Goal: Find specific page/section: Find specific page/section

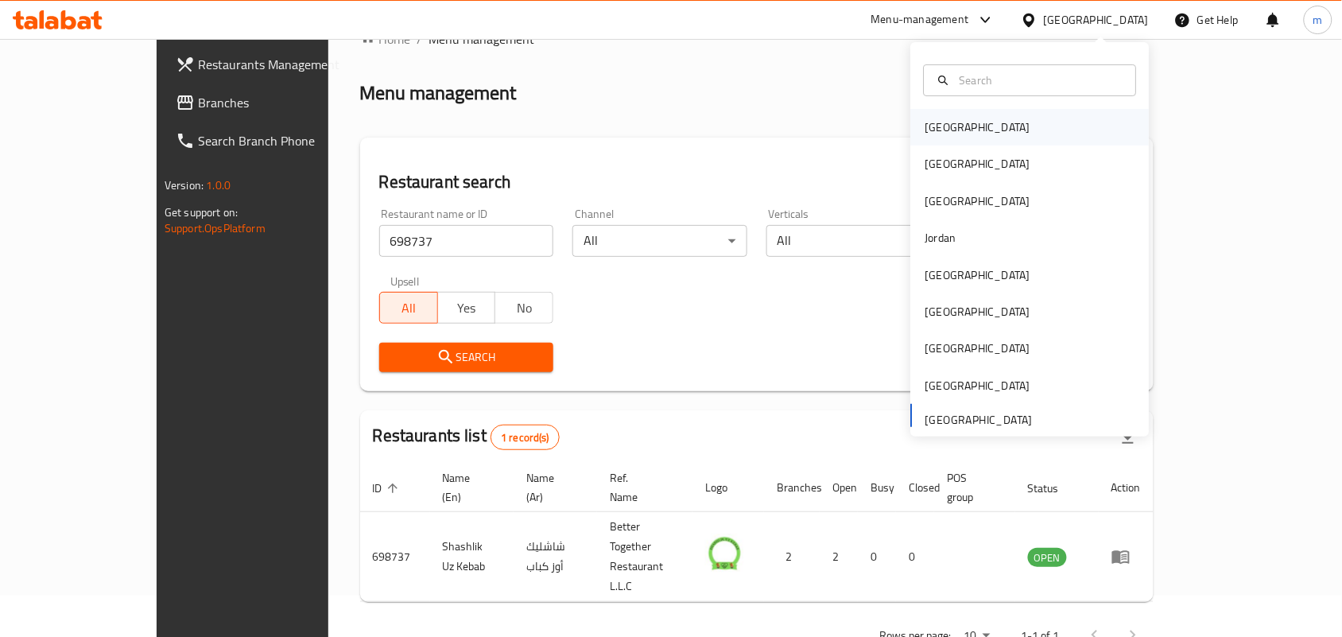
click at [956, 117] on div "[GEOGRAPHIC_DATA]" at bounding box center [978, 127] width 130 height 37
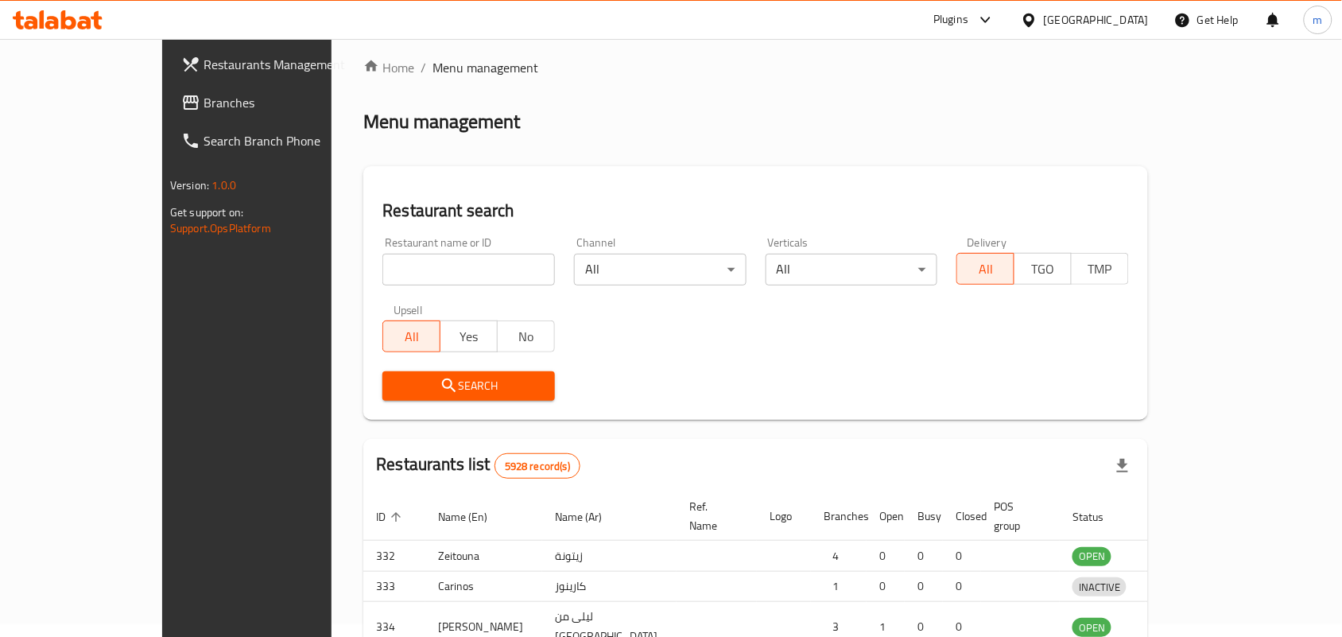
scroll to position [41, 0]
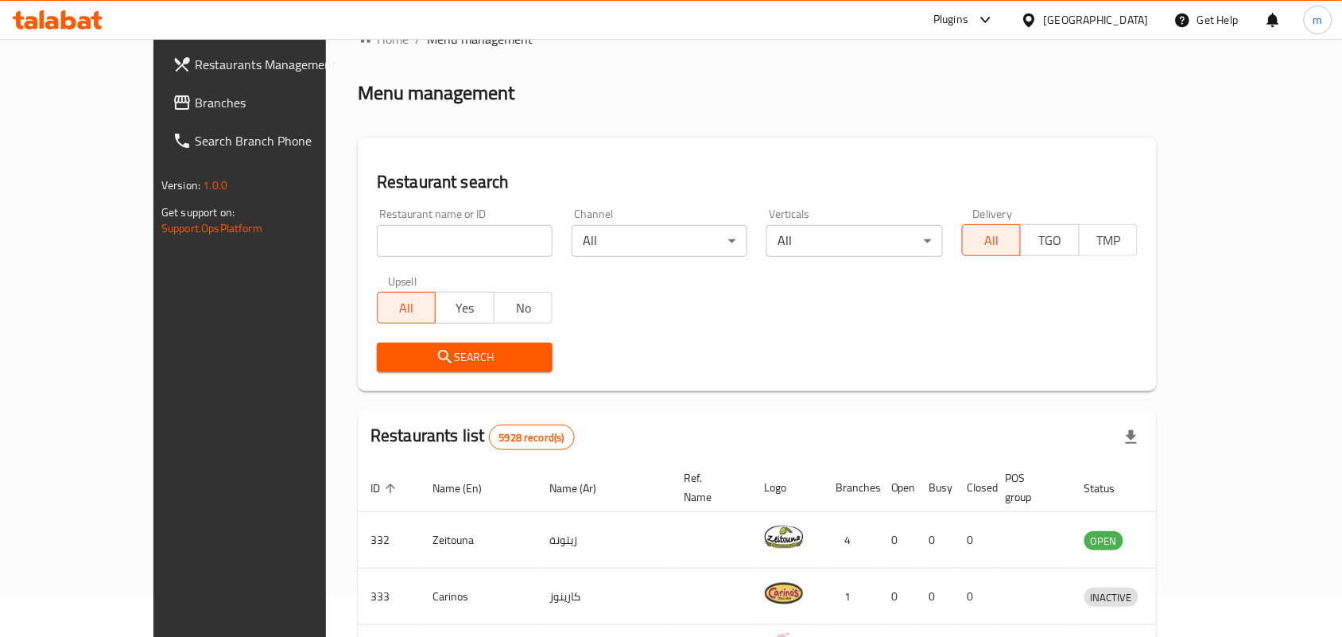
click at [195, 97] on span "Branches" at bounding box center [280, 102] width 170 height 19
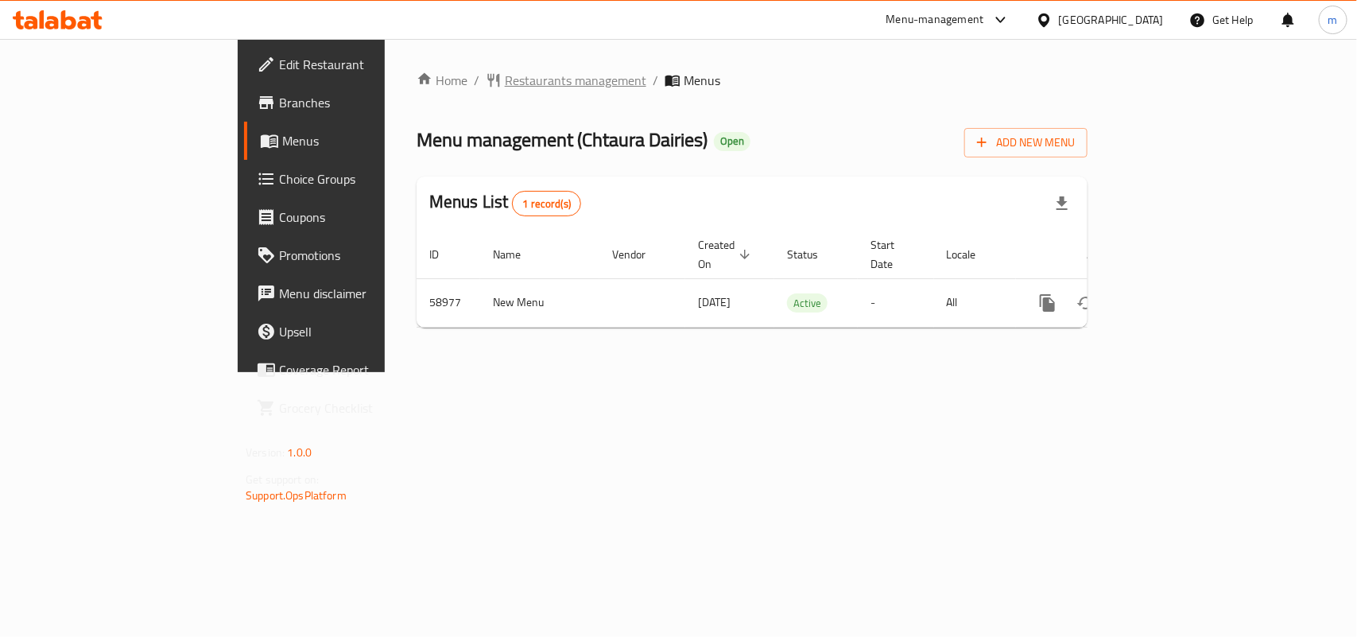
click at [505, 80] on span "Restaurants management" at bounding box center [576, 80] width 142 height 19
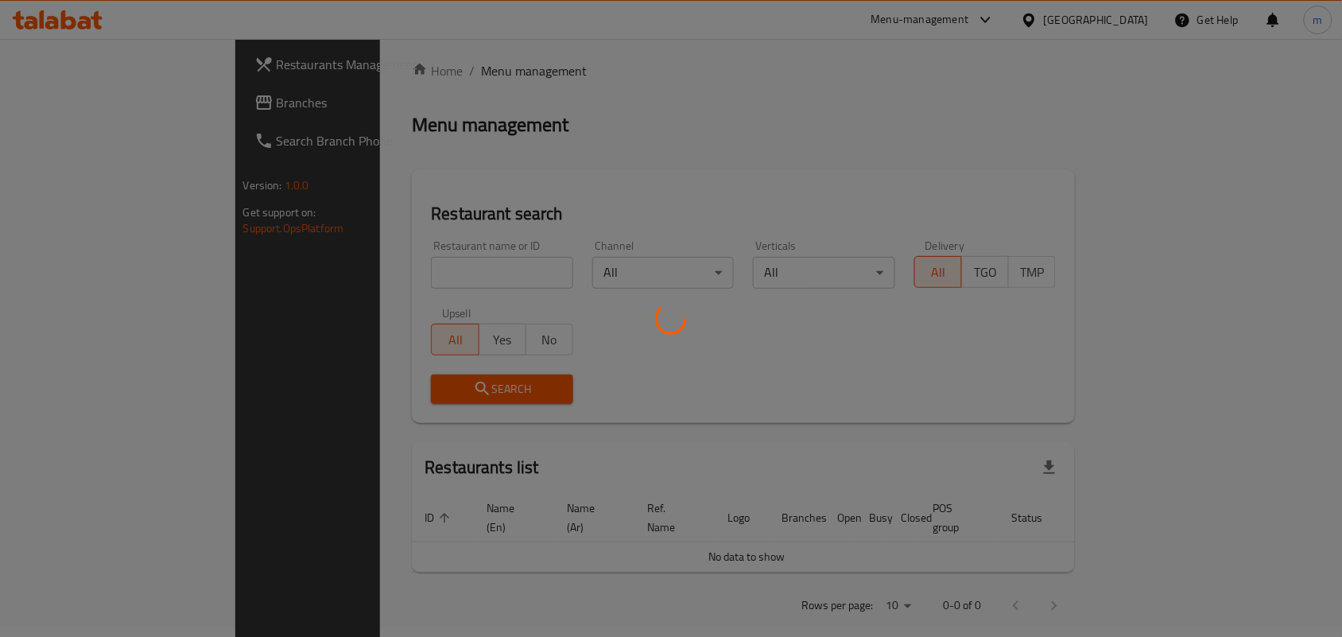
scroll to position [13, 0]
click at [375, 267] on div at bounding box center [671, 318] width 1342 height 637
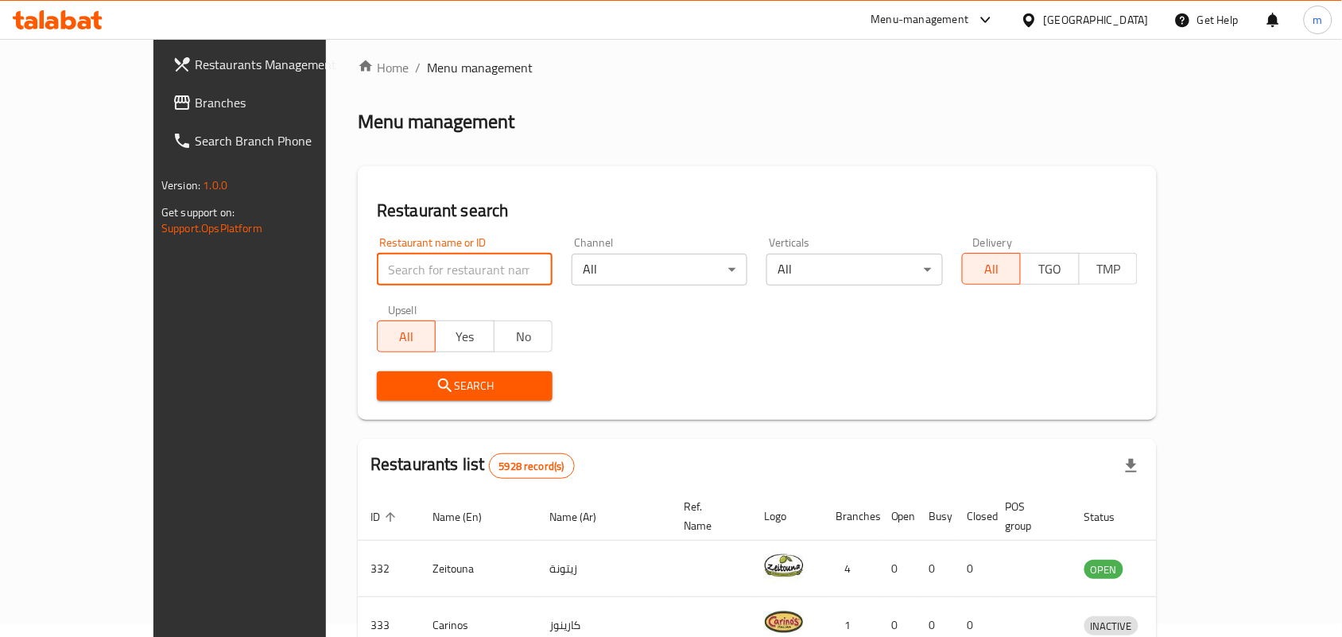
click at [377, 267] on input "search" at bounding box center [465, 270] width 176 height 32
paste input "28583"
type input "28583"
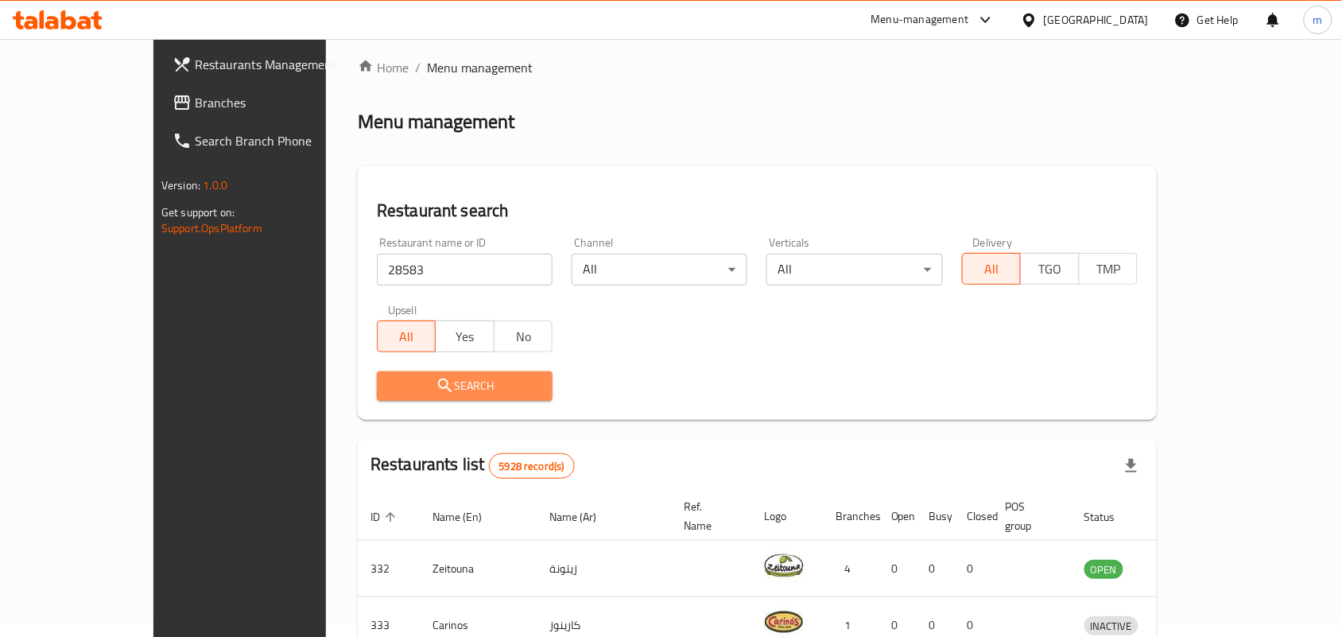
click at [418, 386] on span "Search" at bounding box center [465, 386] width 150 height 20
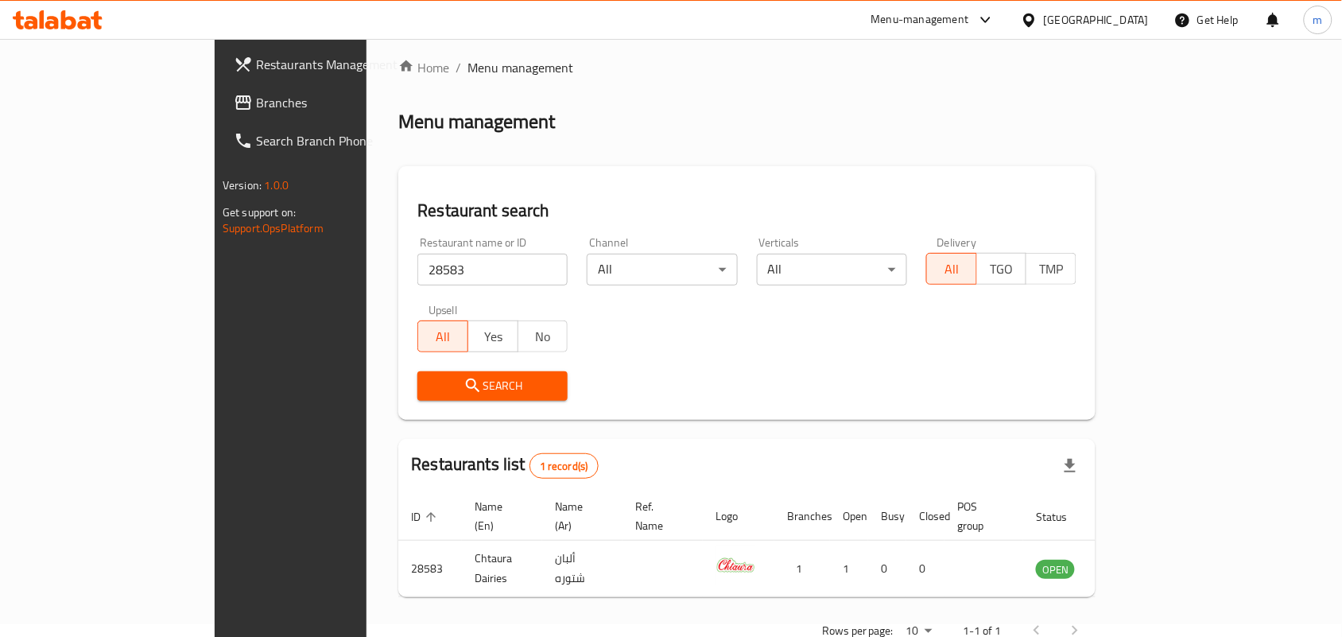
scroll to position [41, 0]
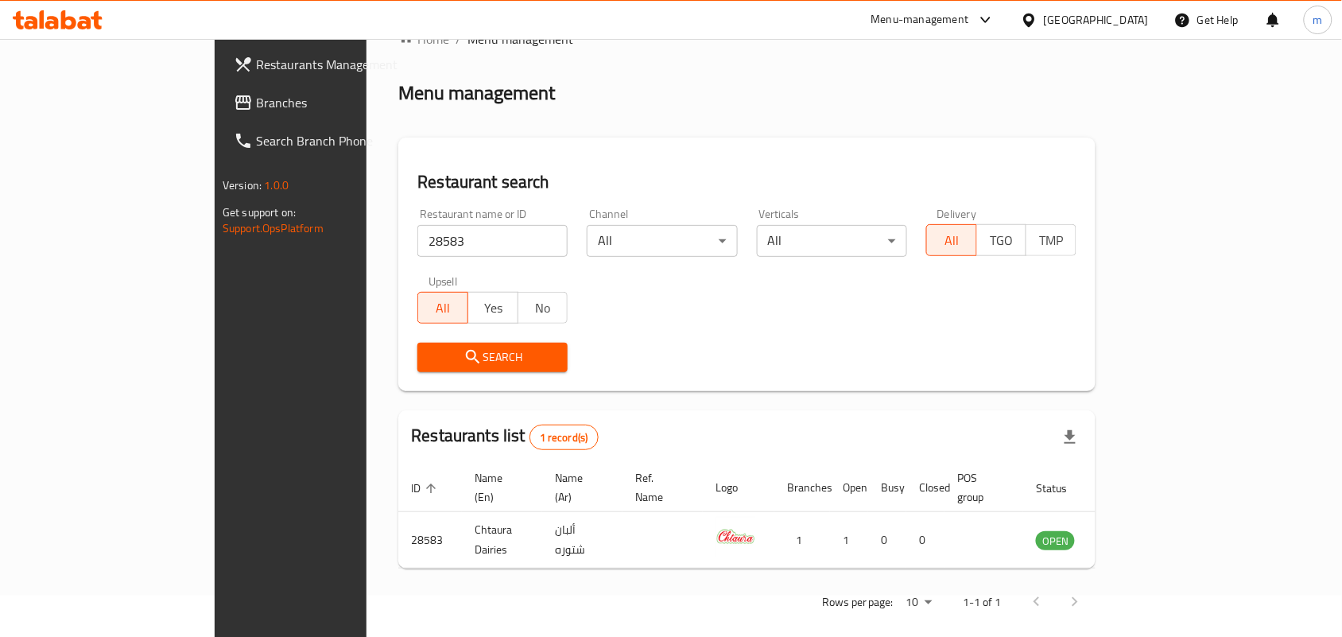
click at [1124, 14] on div "[GEOGRAPHIC_DATA]" at bounding box center [1096, 19] width 105 height 17
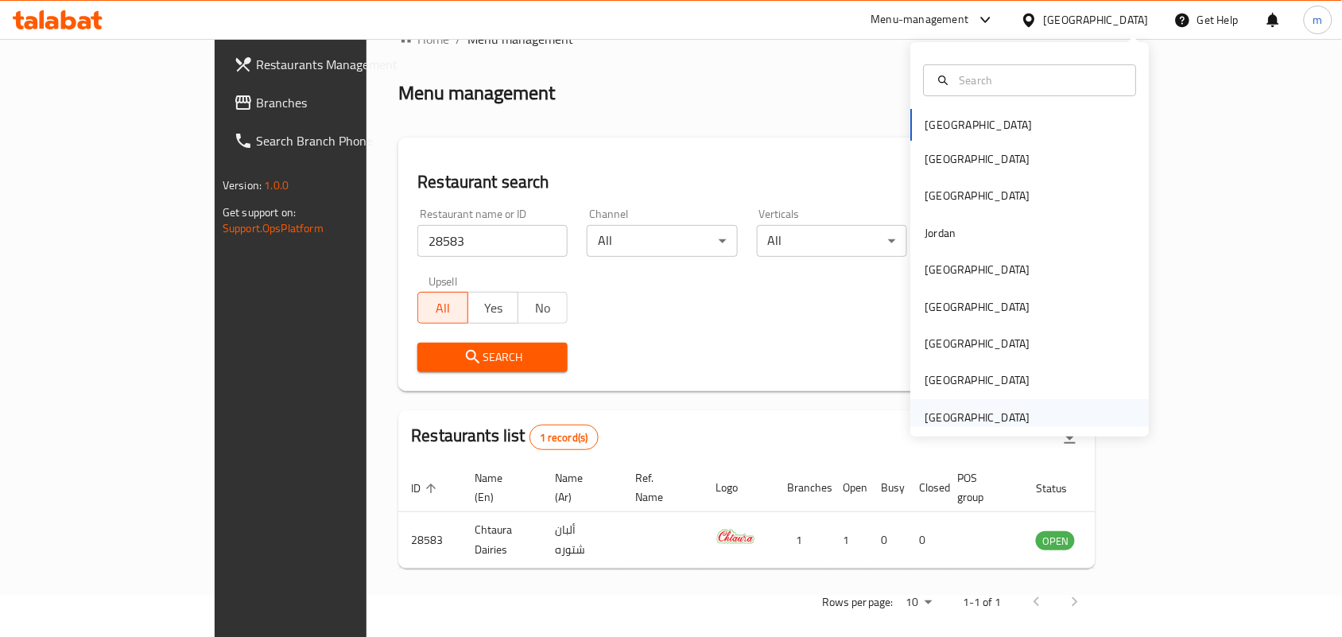
click at [992, 419] on div "United Arab Emirates" at bounding box center [978, 417] width 105 height 17
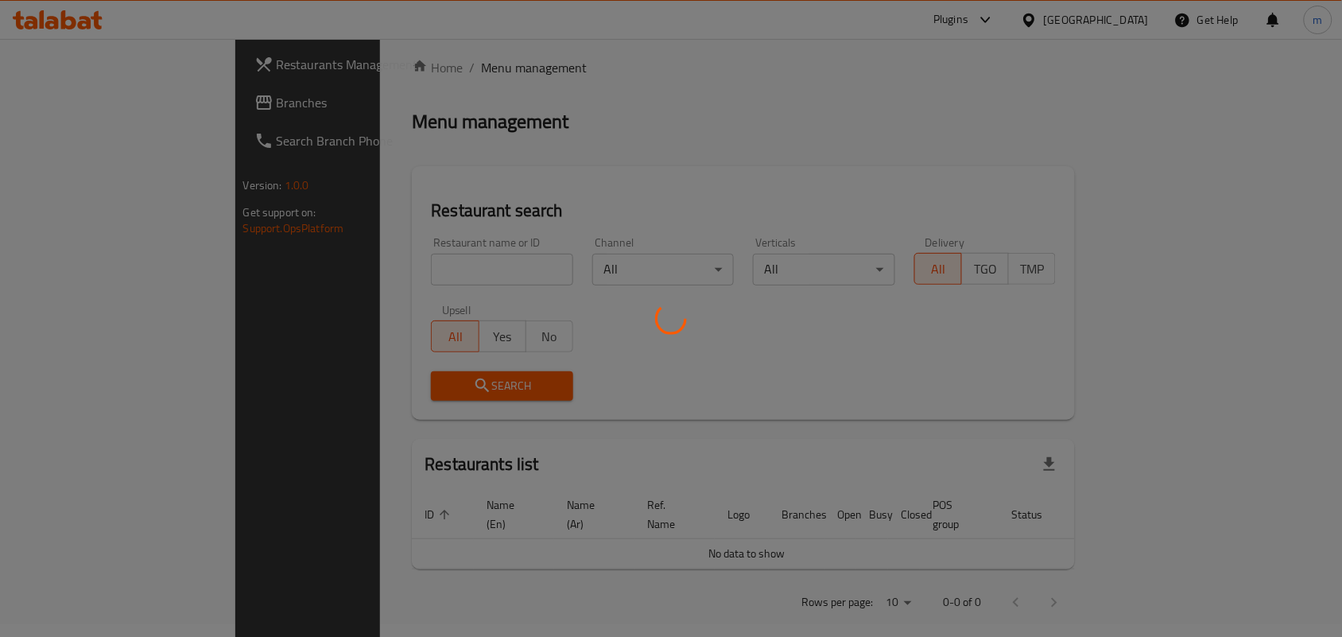
scroll to position [41, 0]
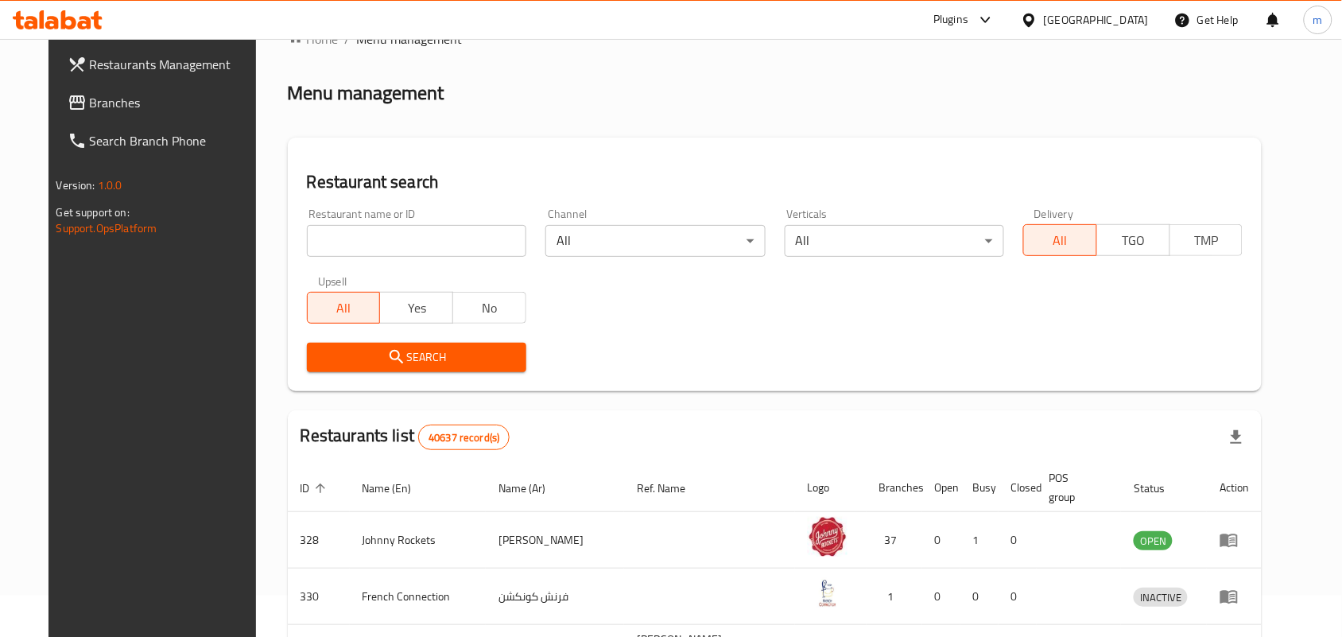
drag, startPoint x: 68, startPoint y: 111, endPoint x: 94, endPoint y: 133, distance: 33.9
click at [90, 109] on span "Branches" at bounding box center [175, 102] width 170 height 19
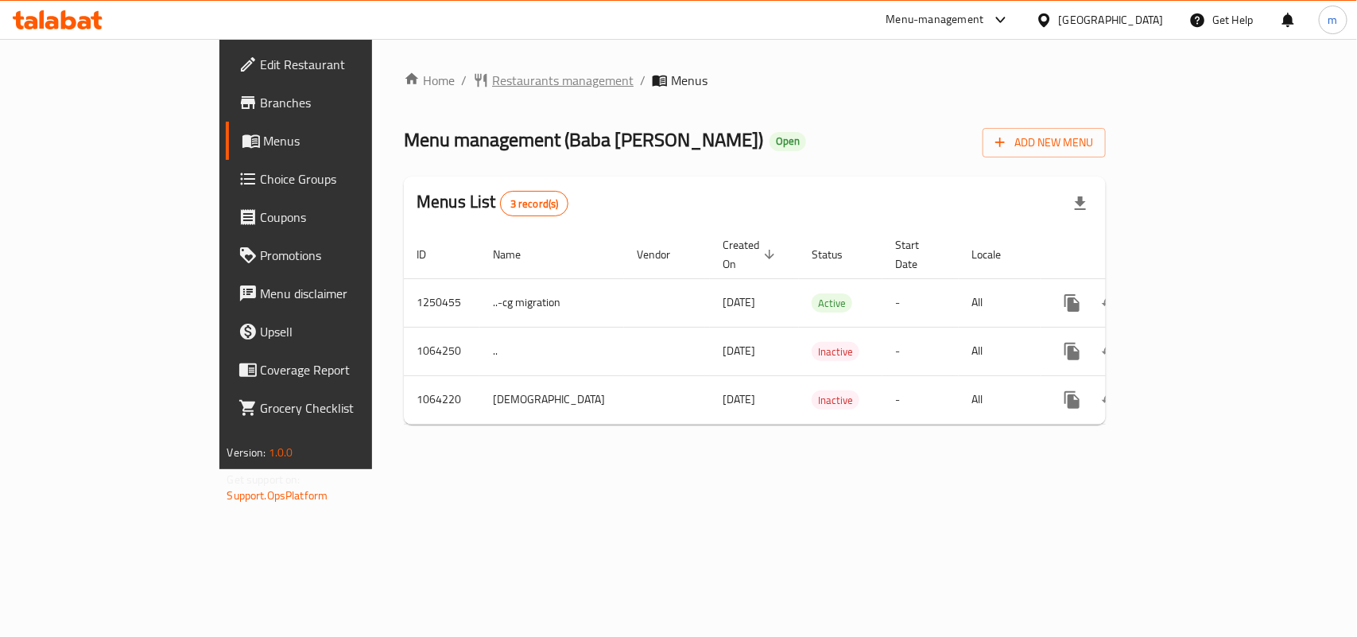
click at [492, 88] on span "Restaurants management" at bounding box center [563, 80] width 142 height 19
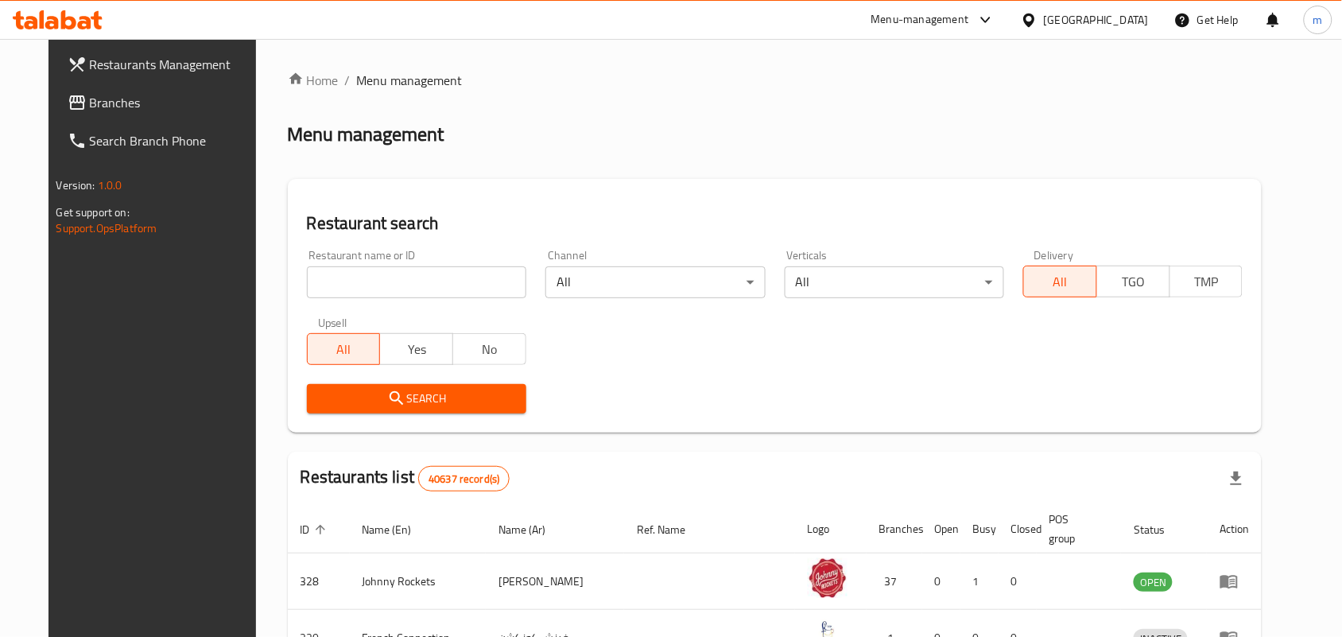
click at [378, 281] on input "search" at bounding box center [416, 282] width 219 height 32
paste input "663244"
type input "663244"
click at [446, 398] on span "Search" at bounding box center [417, 399] width 194 height 20
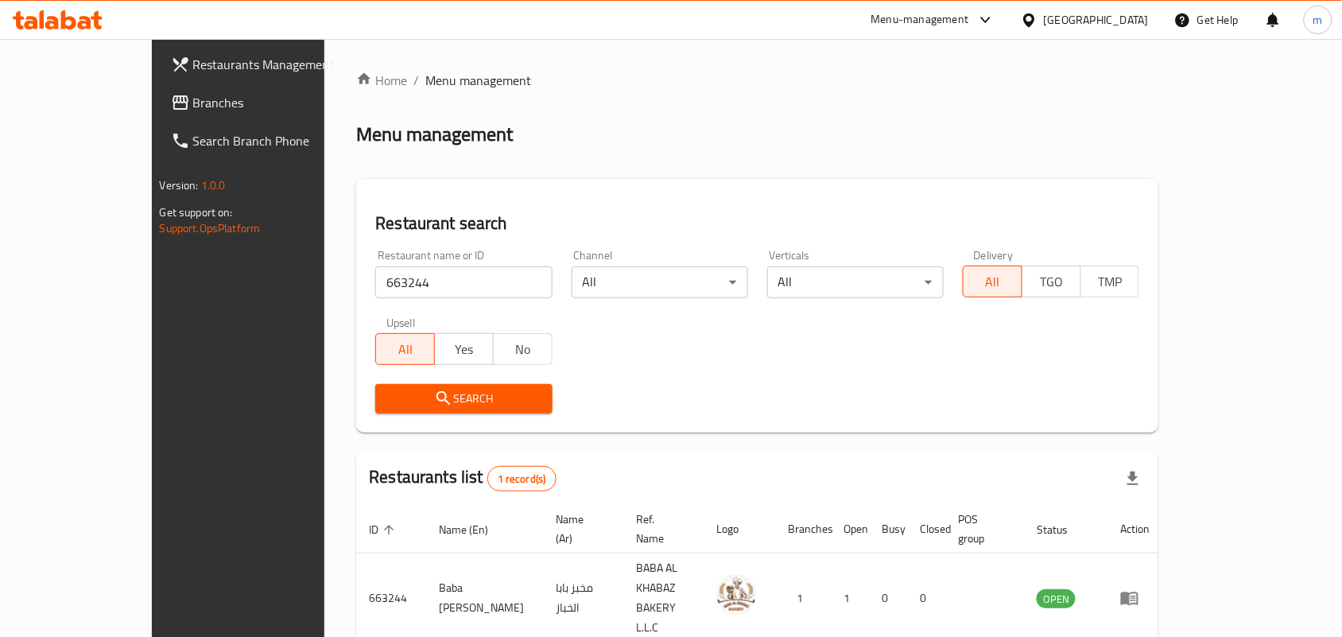
click at [1047, 21] on div "[GEOGRAPHIC_DATA]" at bounding box center [1096, 19] width 105 height 17
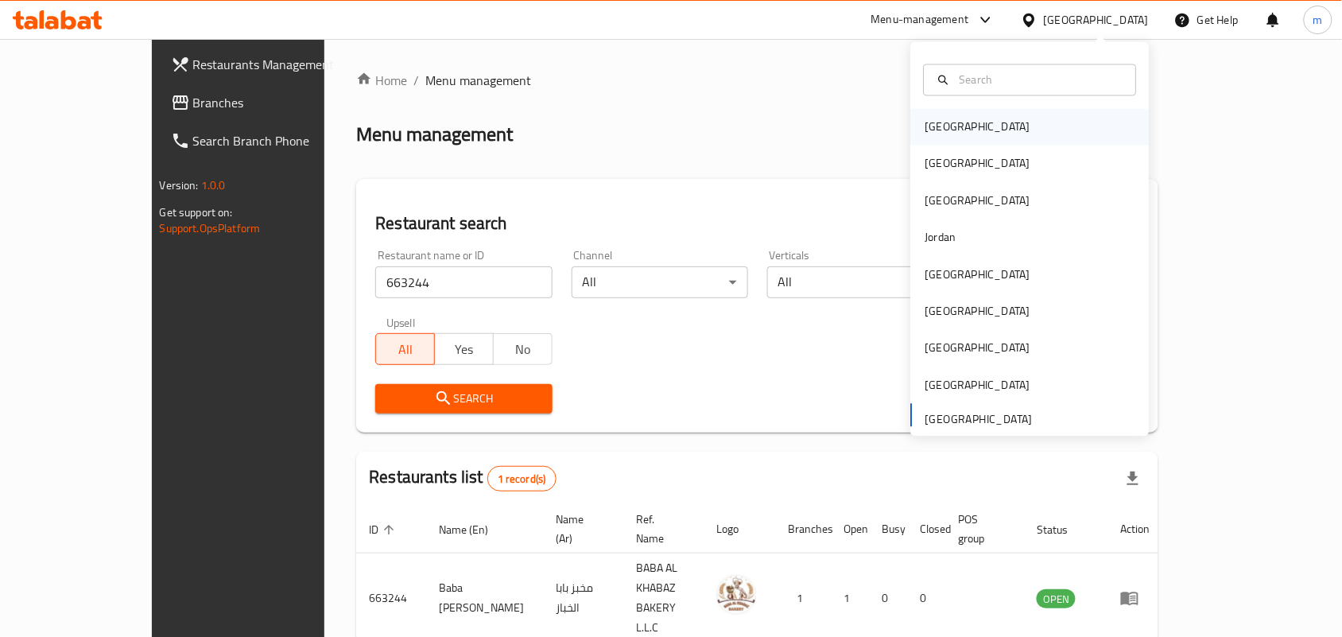
click at [991, 128] on div "[GEOGRAPHIC_DATA]" at bounding box center [1030, 127] width 239 height 37
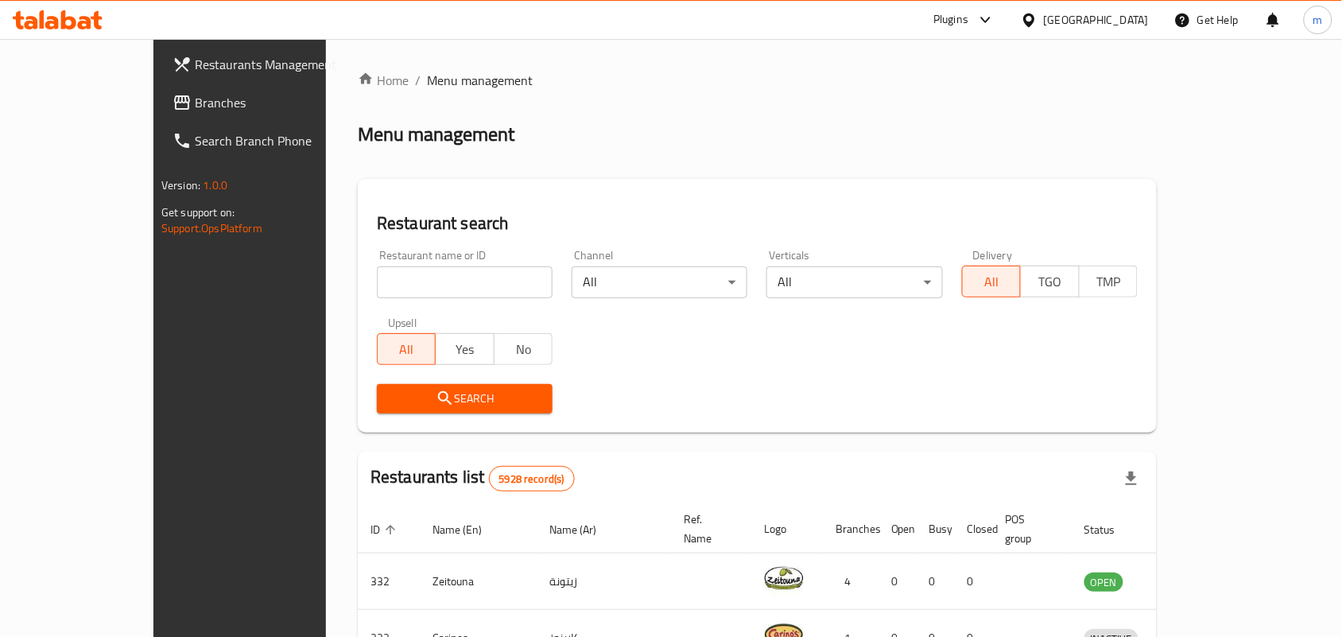
click at [195, 100] on span "Branches" at bounding box center [280, 102] width 170 height 19
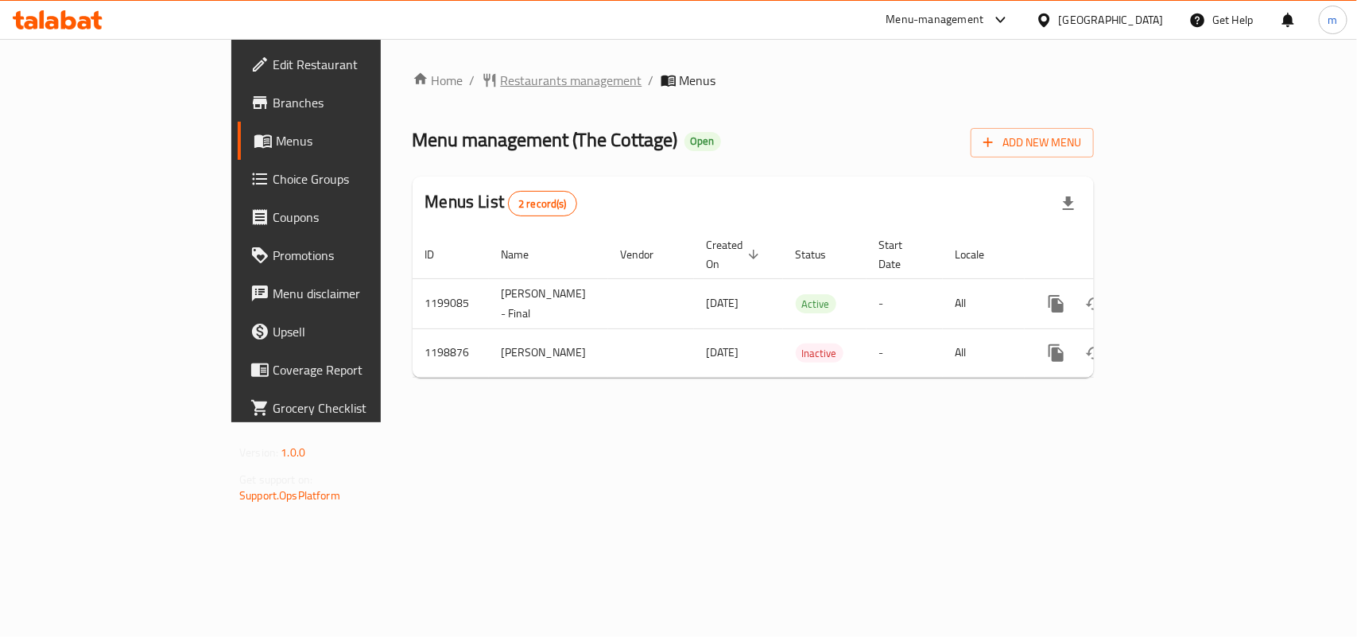
click at [501, 71] on span "Restaurants management" at bounding box center [572, 80] width 142 height 19
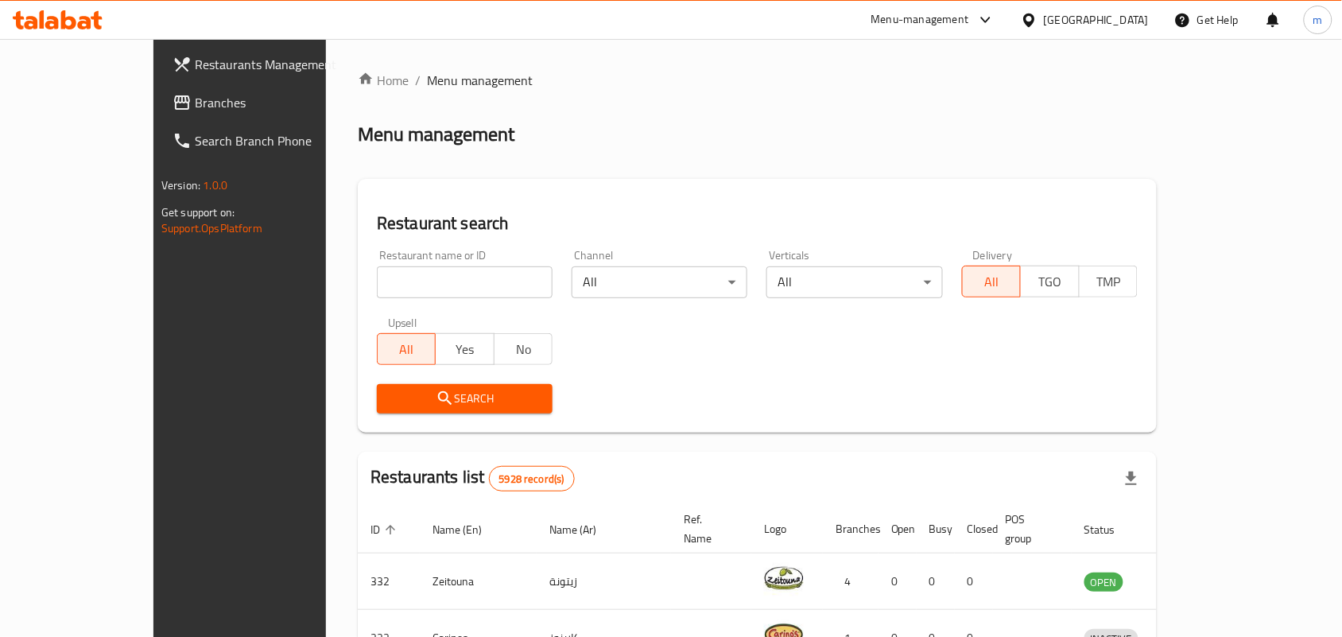
click at [399, 282] on input "search" at bounding box center [465, 282] width 176 height 32
paste input "668200"
type input "668200"
click at [412, 386] on button "Search" at bounding box center [465, 398] width 176 height 29
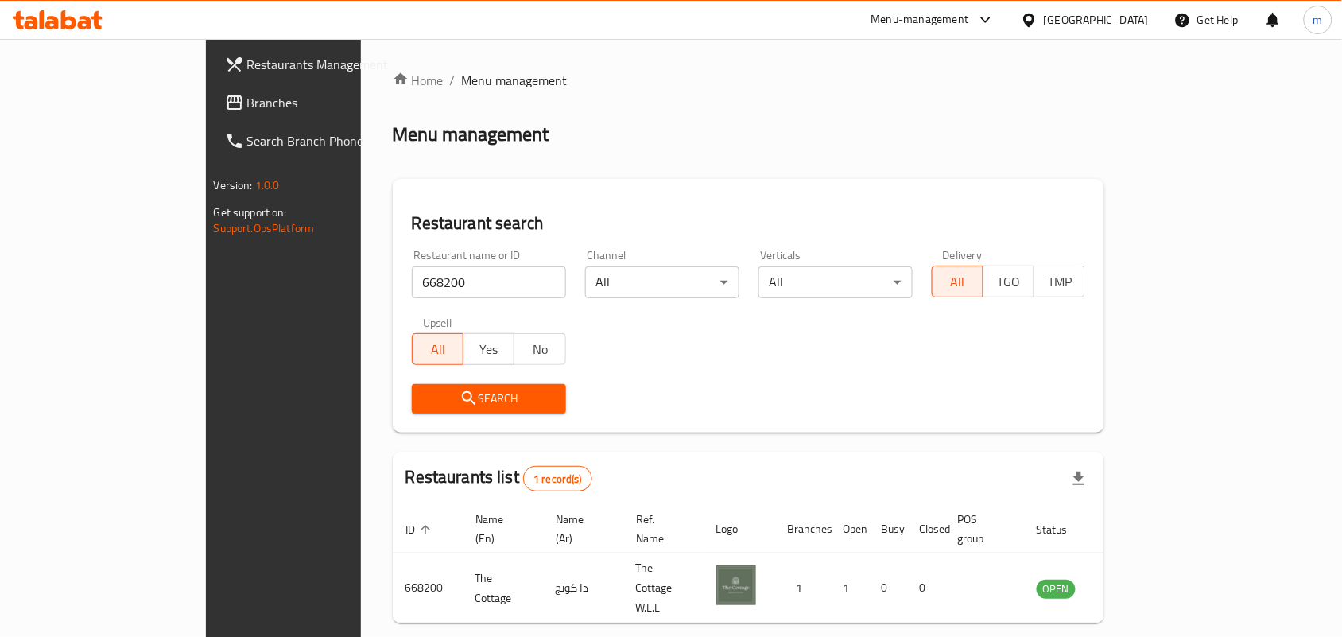
drag, startPoint x: 66, startPoint y: 108, endPoint x: 76, endPoint y: 127, distance: 21.3
click at [247, 108] on span "Branches" at bounding box center [332, 102] width 170 height 19
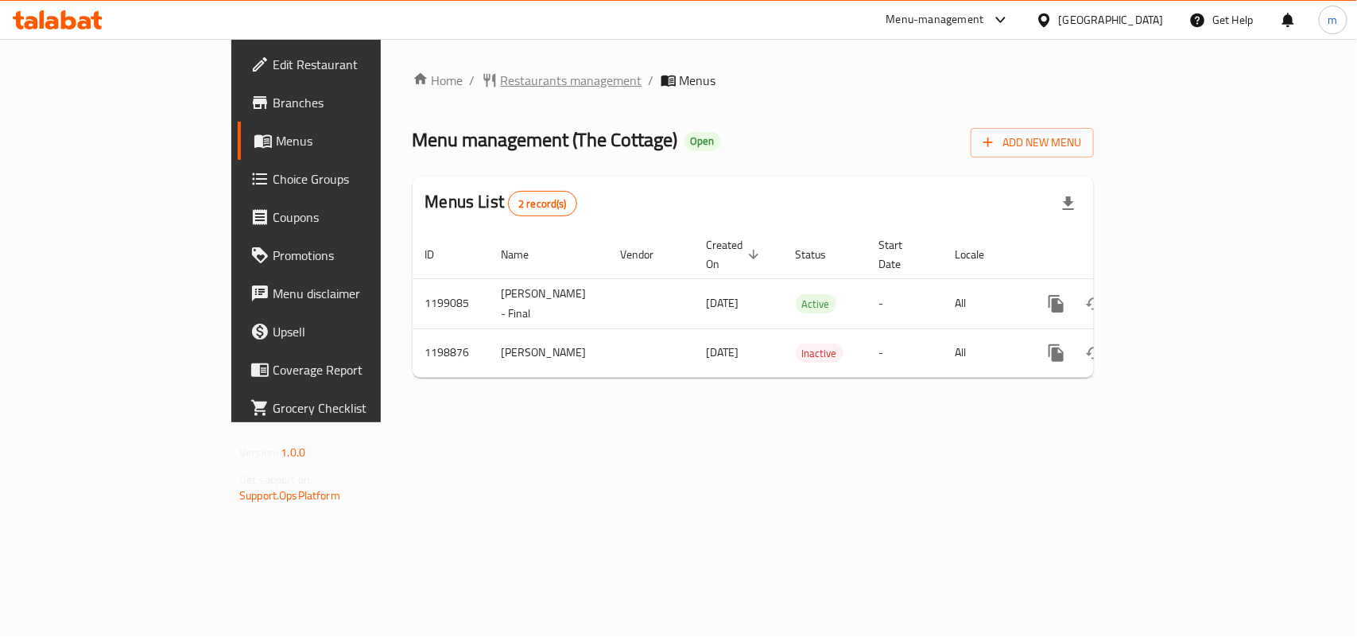
click at [501, 83] on span "Restaurants management" at bounding box center [572, 80] width 142 height 19
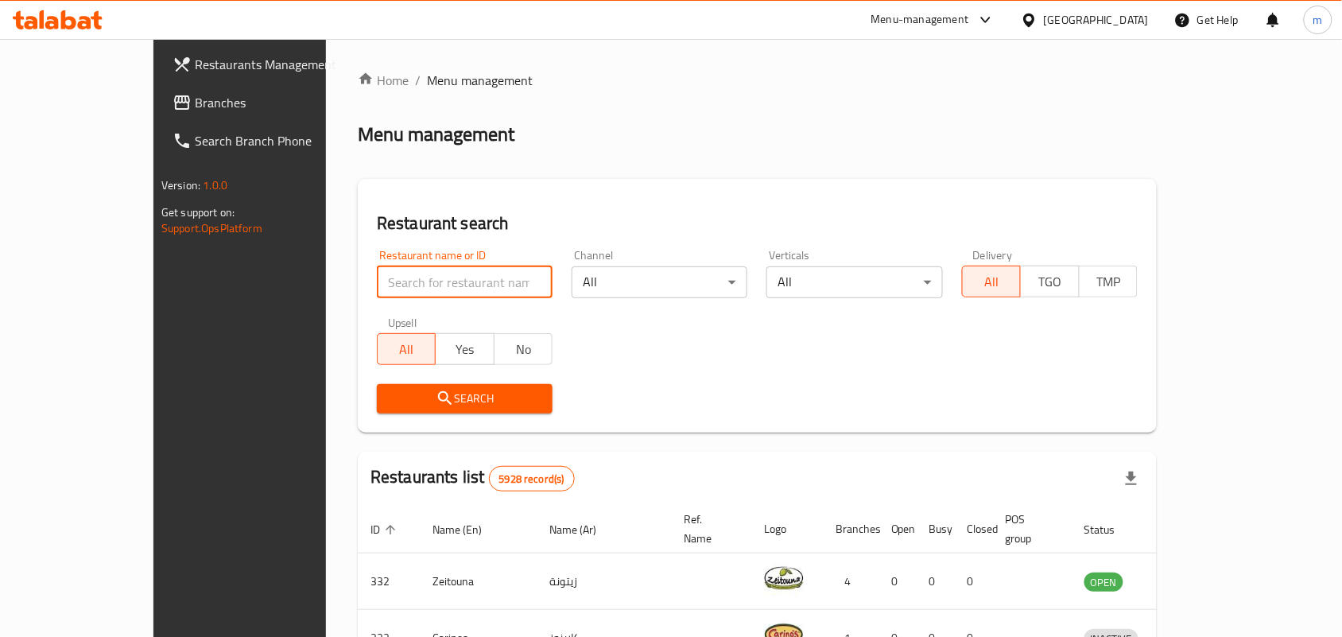
click at [407, 275] on input "search" at bounding box center [465, 282] width 176 height 32
paste input "668200"
type input "668200"
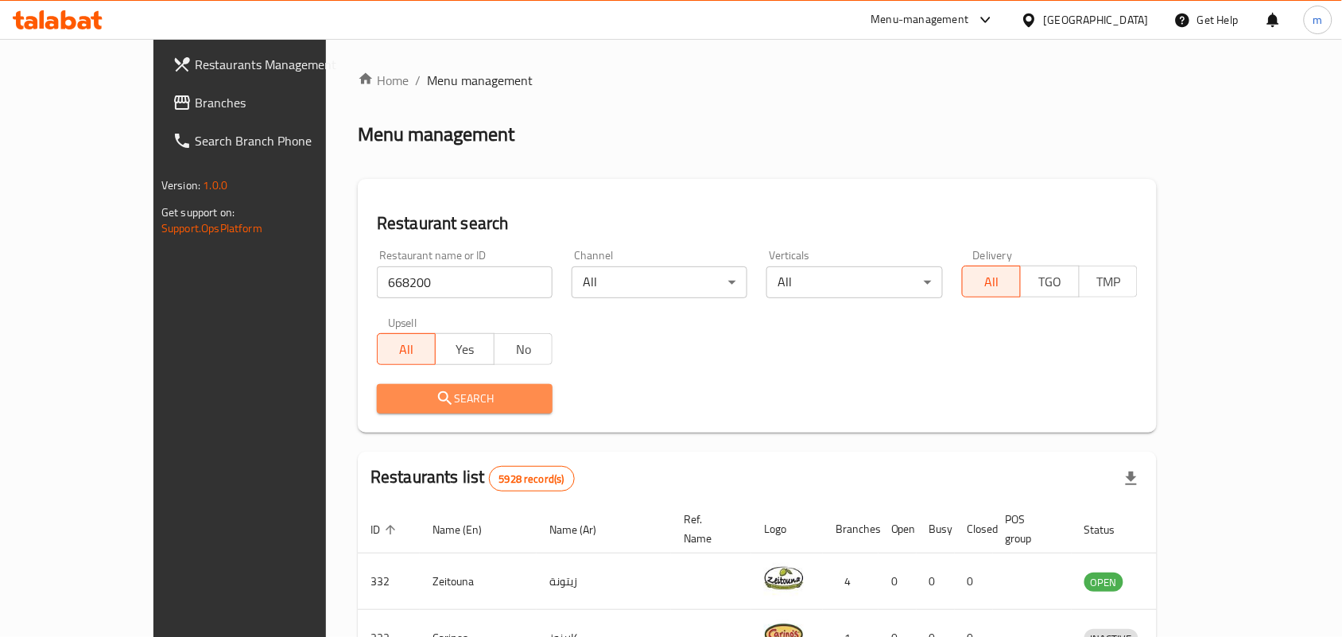
click at [451, 398] on span "Search" at bounding box center [465, 399] width 150 height 20
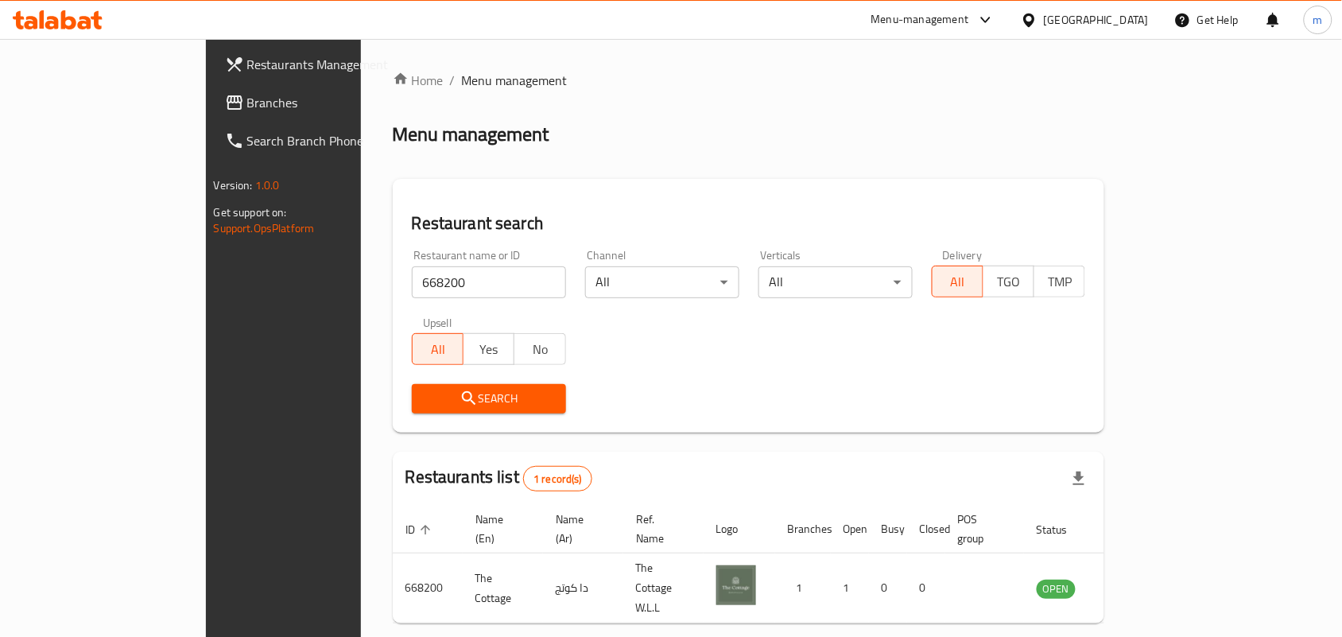
click at [1119, 13] on div "[GEOGRAPHIC_DATA]" at bounding box center [1096, 19] width 105 height 17
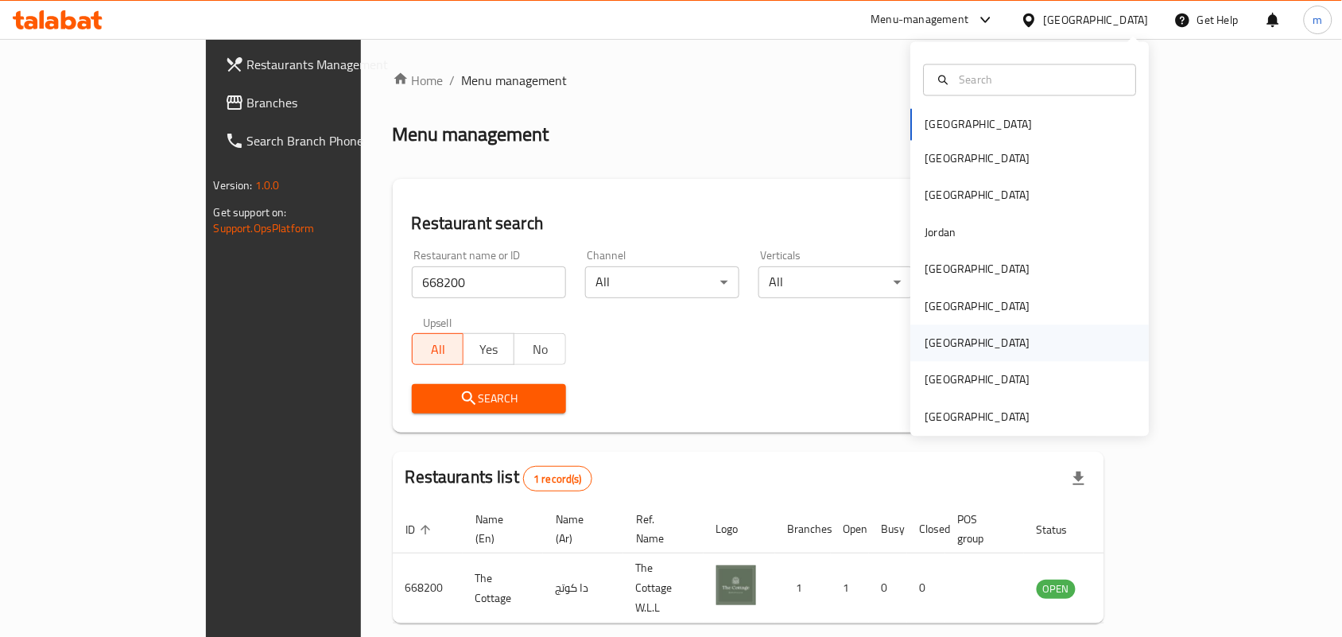
click at [977, 351] on div "[GEOGRAPHIC_DATA]" at bounding box center [1030, 343] width 239 height 37
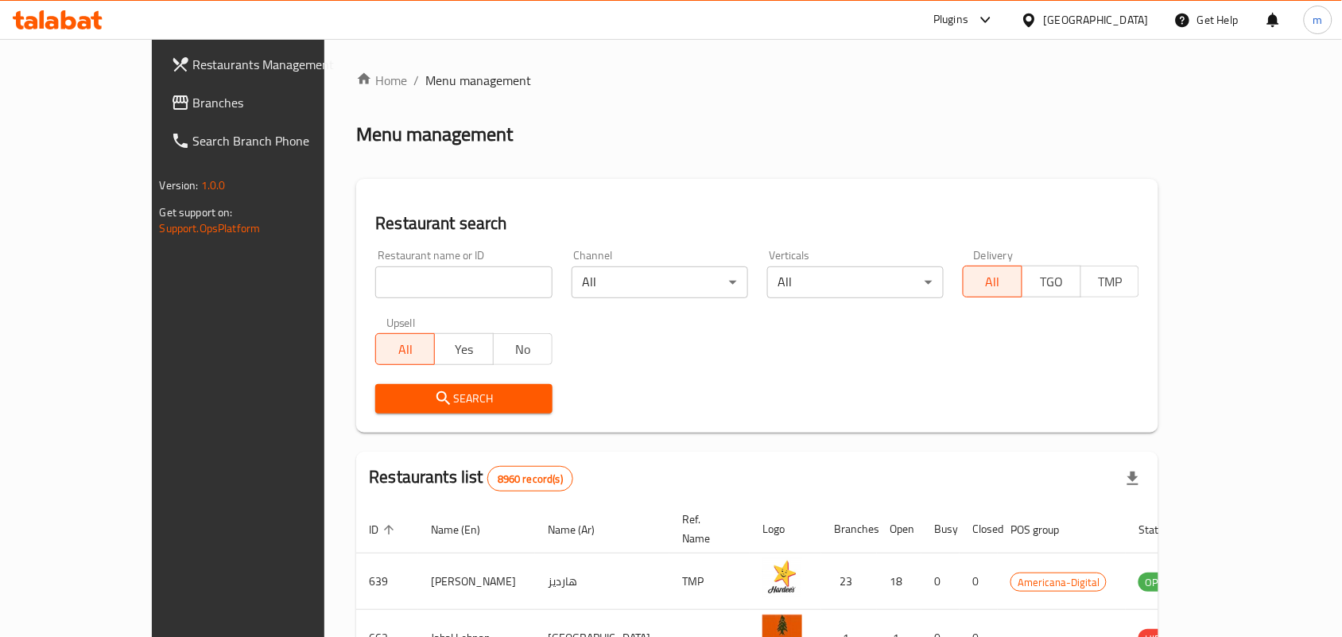
click at [410, 281] on input "search" at bounding box center [463, 282] width 177 height 32
paste input "773479"
type input "773479"
click at [424, 390] on span "Search" at bounding box center [463, 399] width 151 height 20
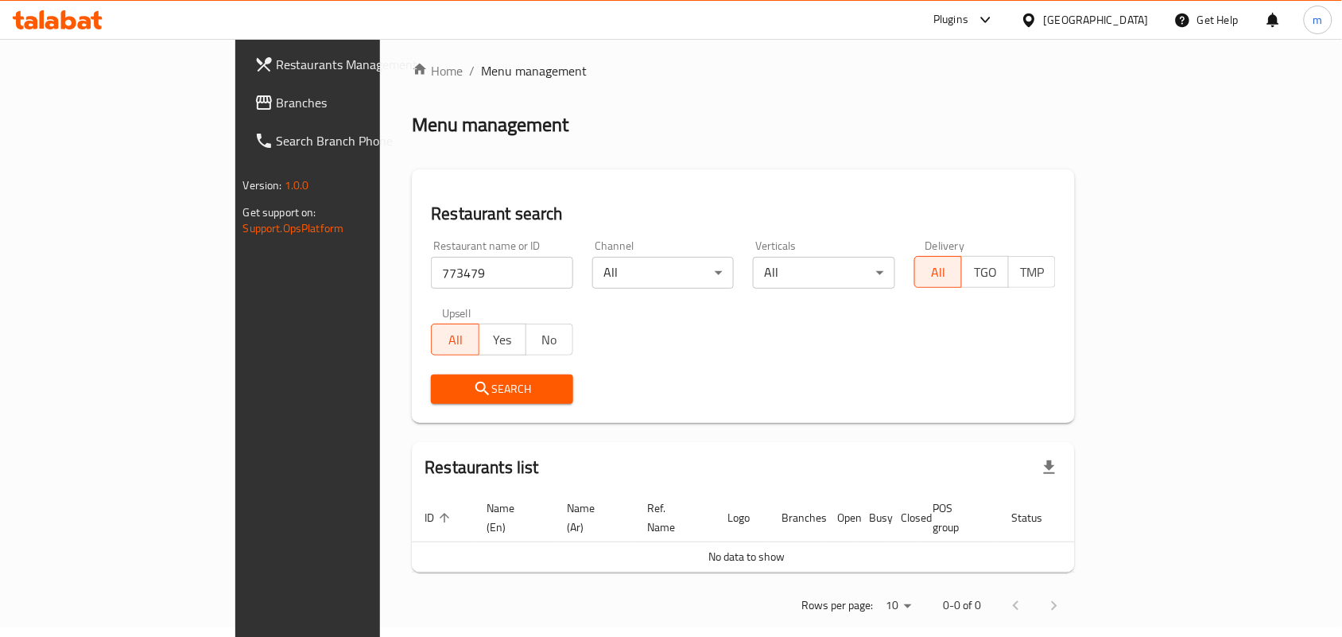
scroll to position [13, 0]
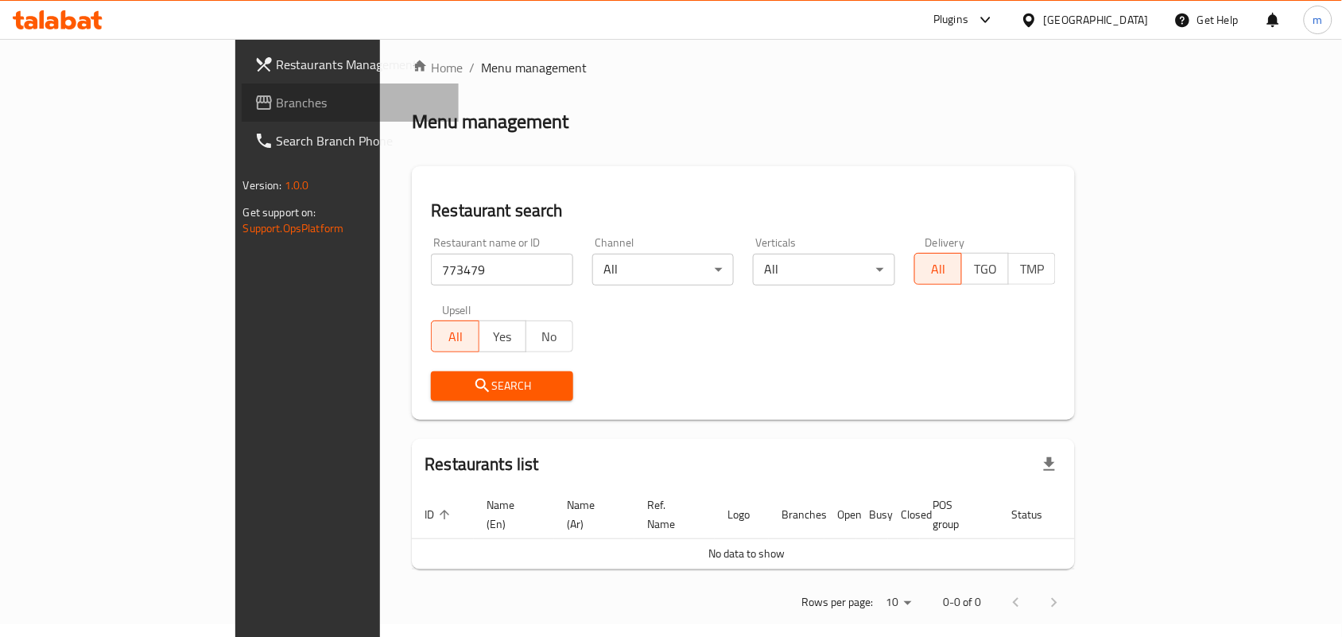
click at [277, 106] on span "Branches" at bounding box center [362, 102] width 170 height 19
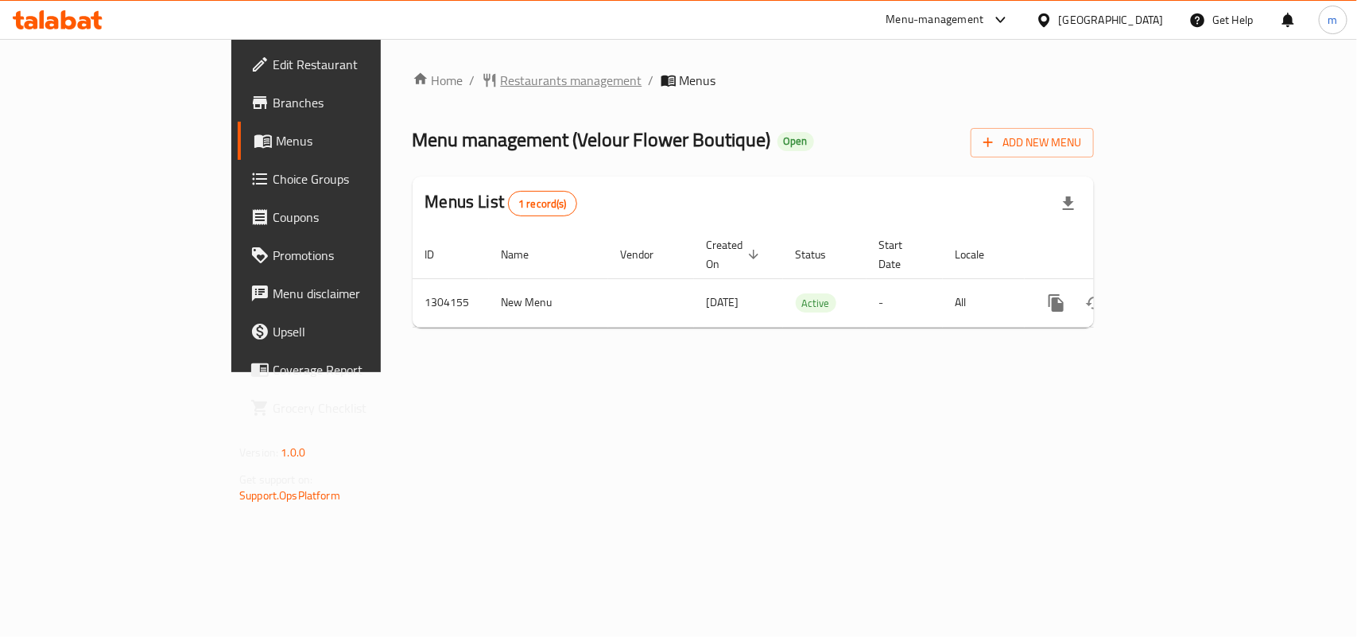
click at [501, 82] on span "Restaurants management" at bounding box center [572, 80] width 142 height 19
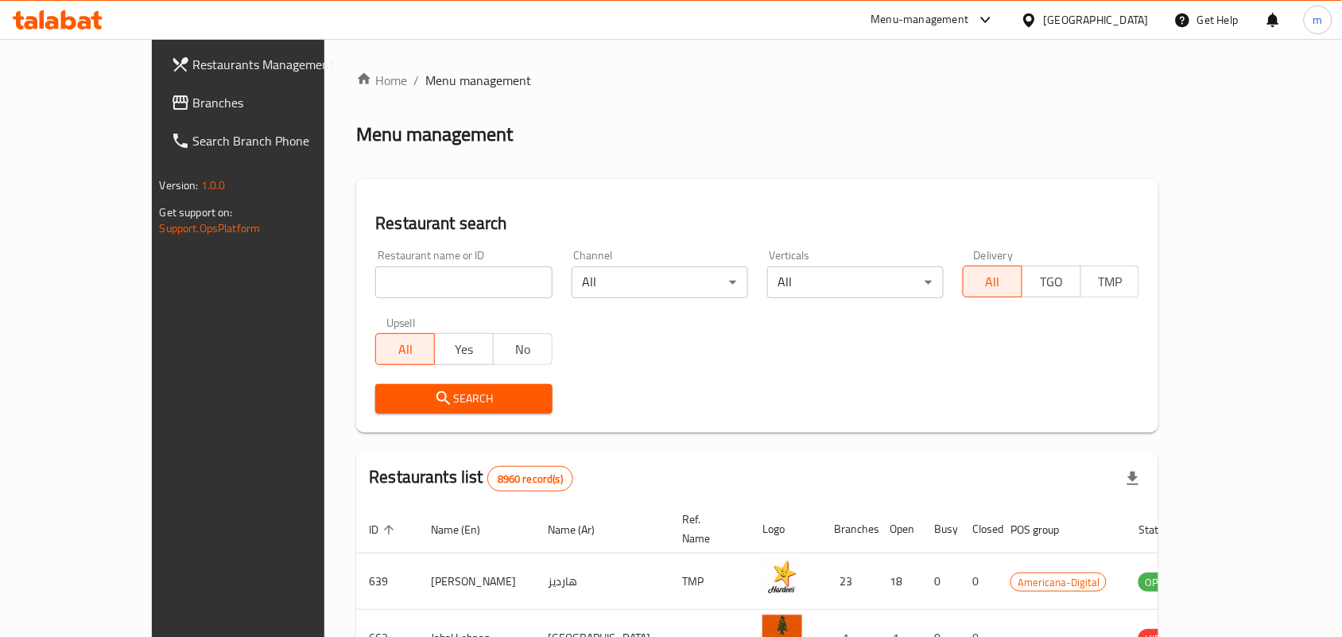
click at [420, 263] on div "Restaurant name or ID Restaurant name or ID" at bounding box center [463, 274] width 177 height 49
click at [419, 275] on input "search" at bounding box center [463, 282] width 177 height 32
paste input "703085"
type input "703085"
click at [456, 389] on span "Search" at bounding box center [463, 399] width 151 height 20
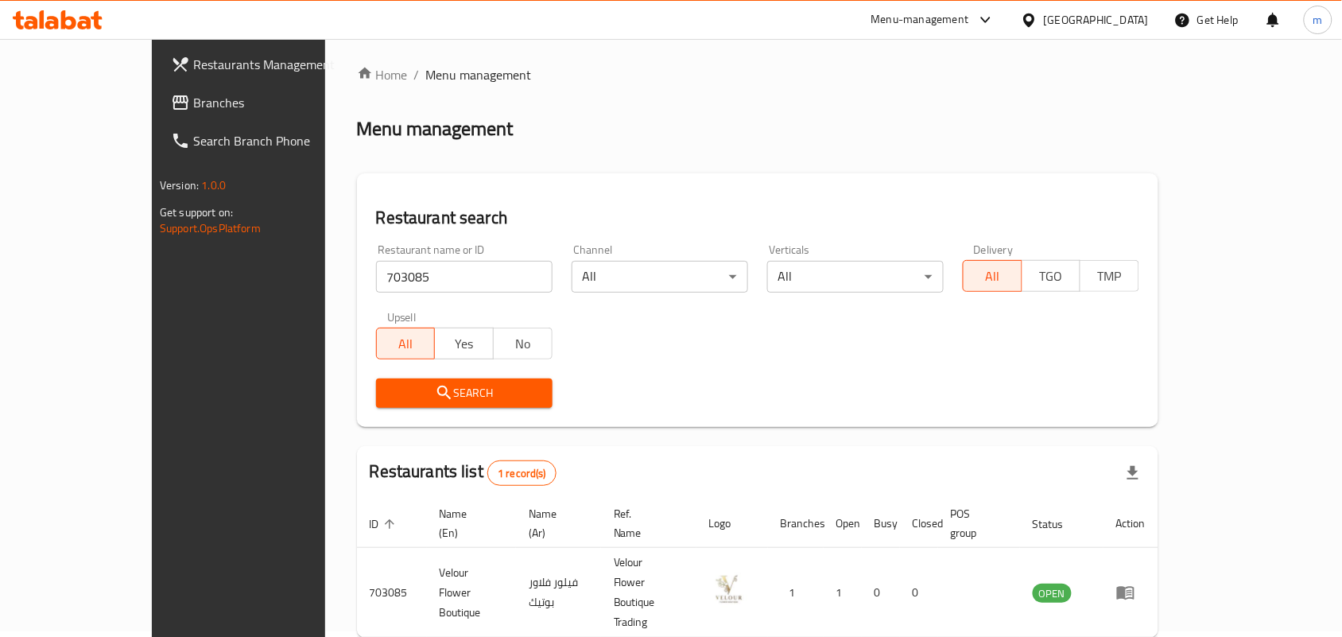
scroll to position [41, 0]
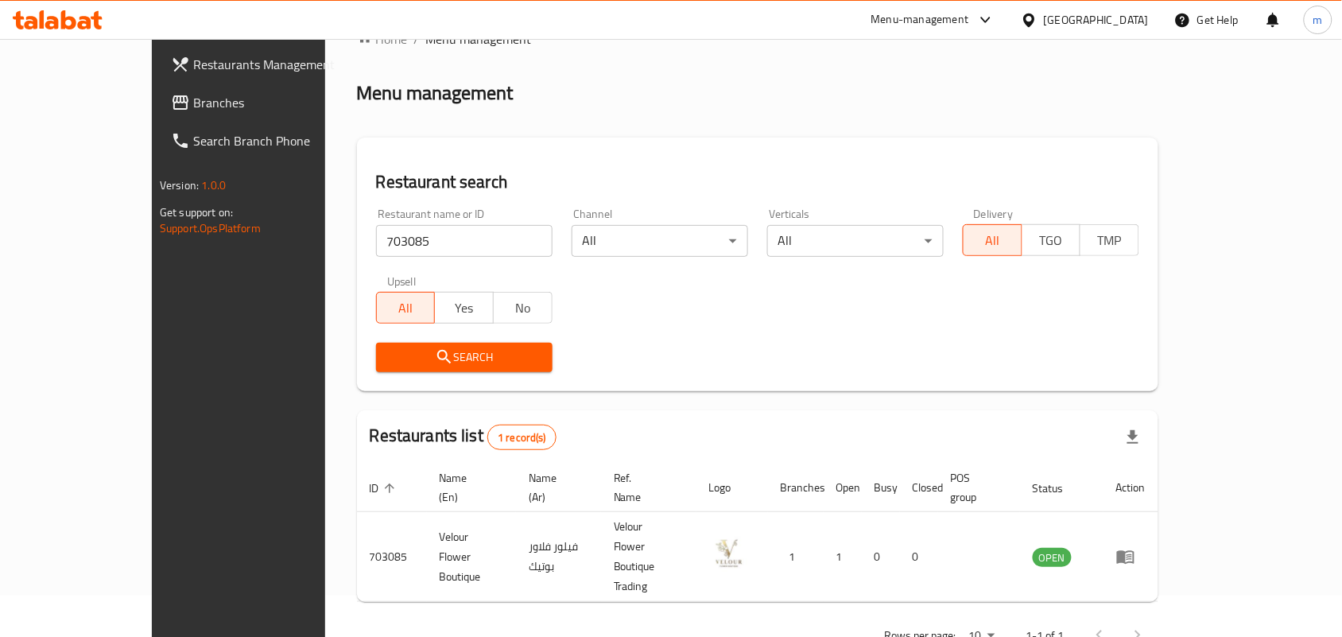
click at [1044, 21] on div at bounding box center [1032, 19] width 23 height 17
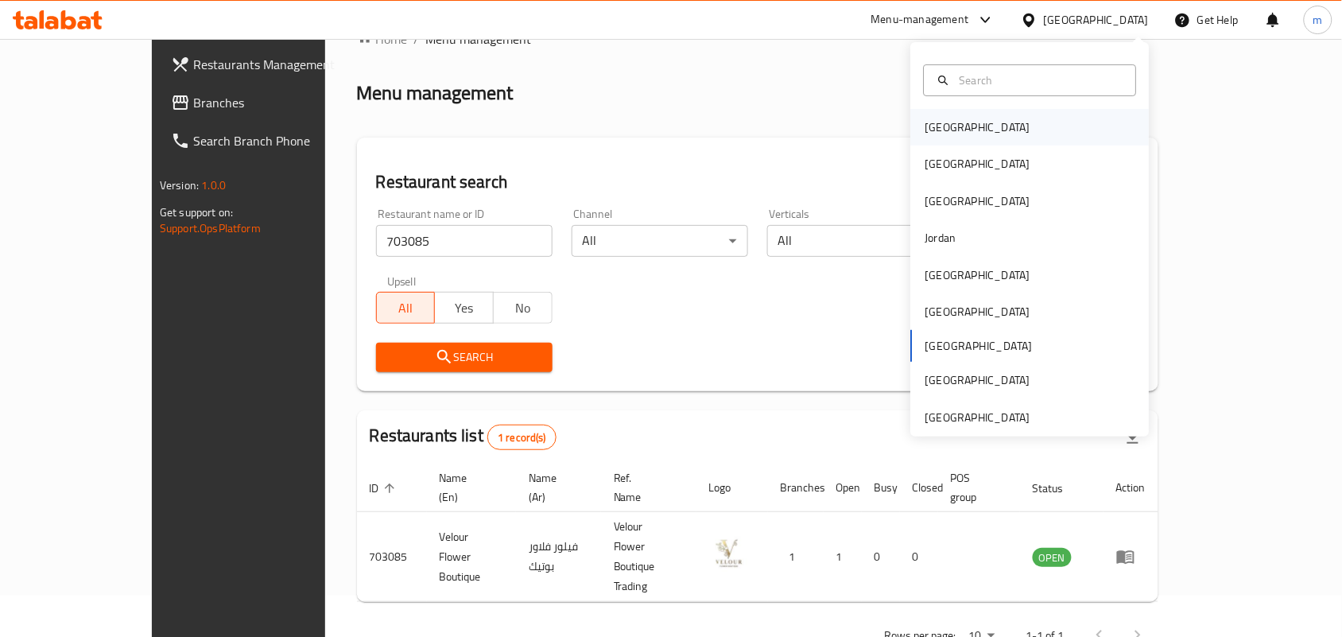
click at [986, 131] on div "[GEOGRAPHIC_DATA]" at bounding box center [1030, 127] width 239 height 37
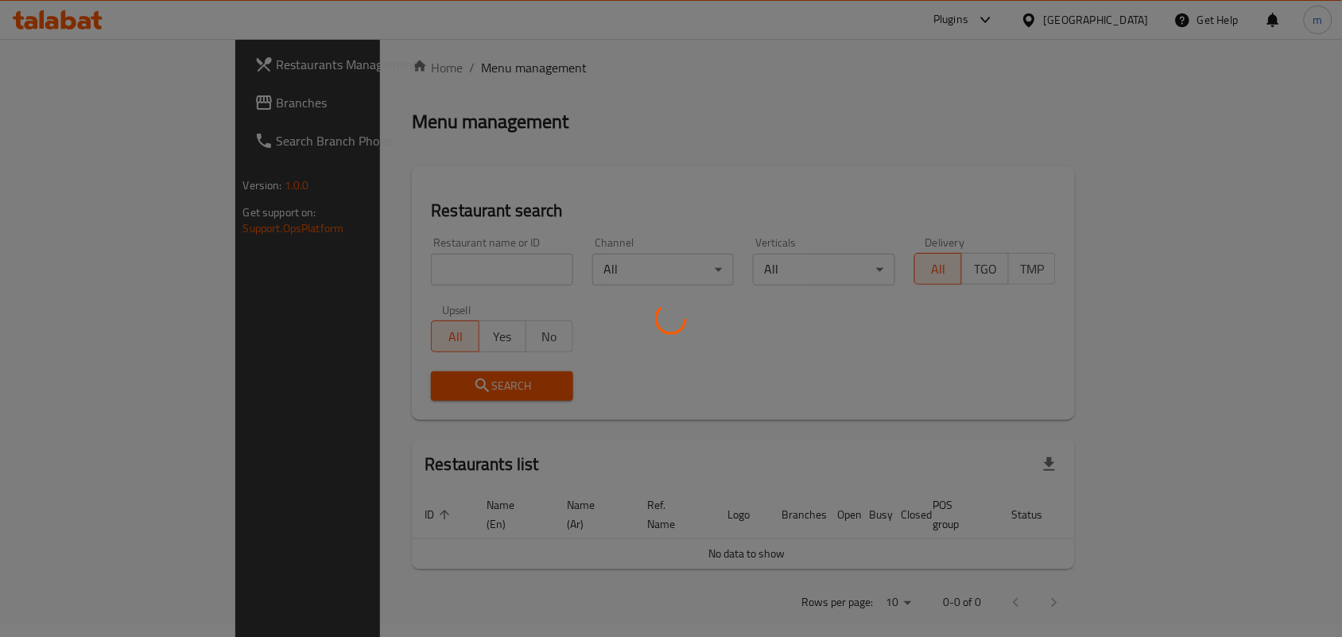
scroll to position [41, 0]
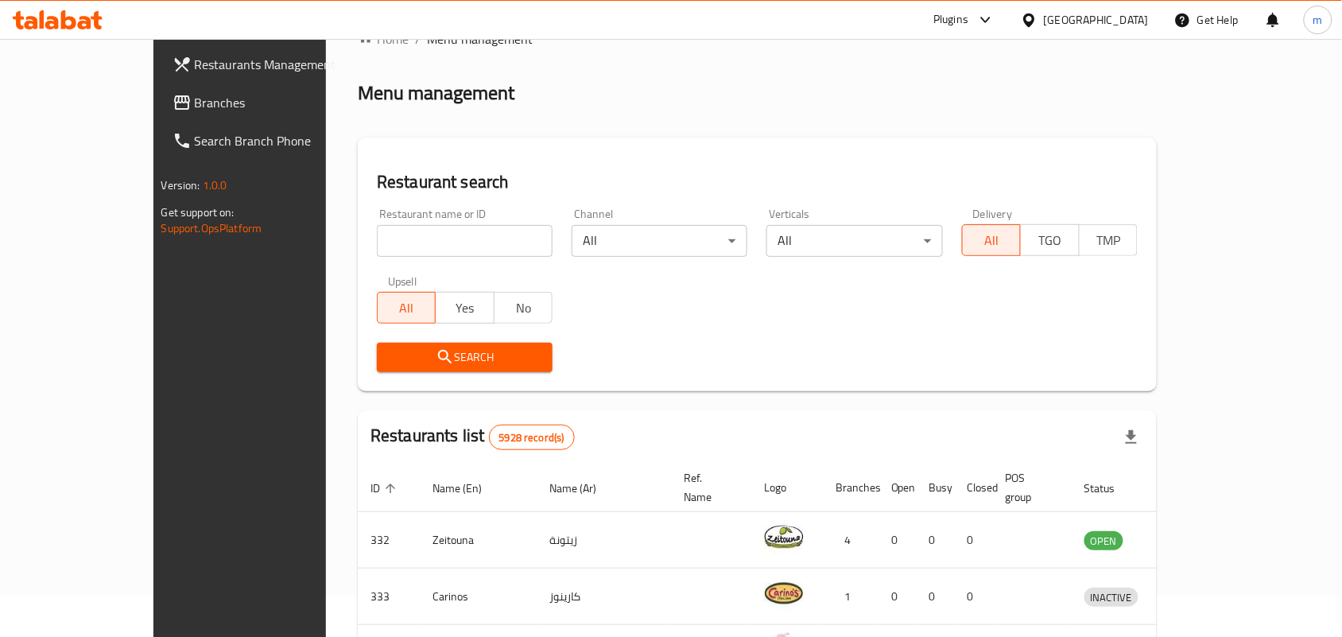
click at [195, 105] on span "Branches" at bounding box center [280, 102] width 170 height 19
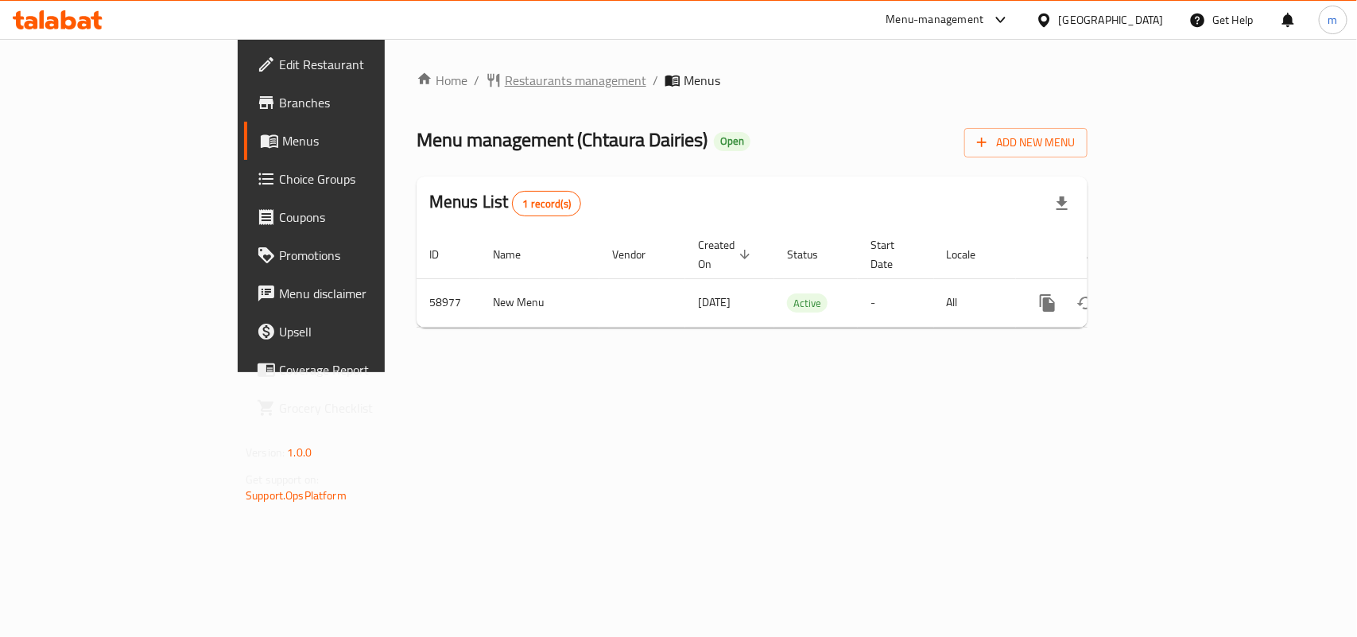
click at [505, 73] on span "Restaurants management" at bounding box center [576, 80] width 142 height 19
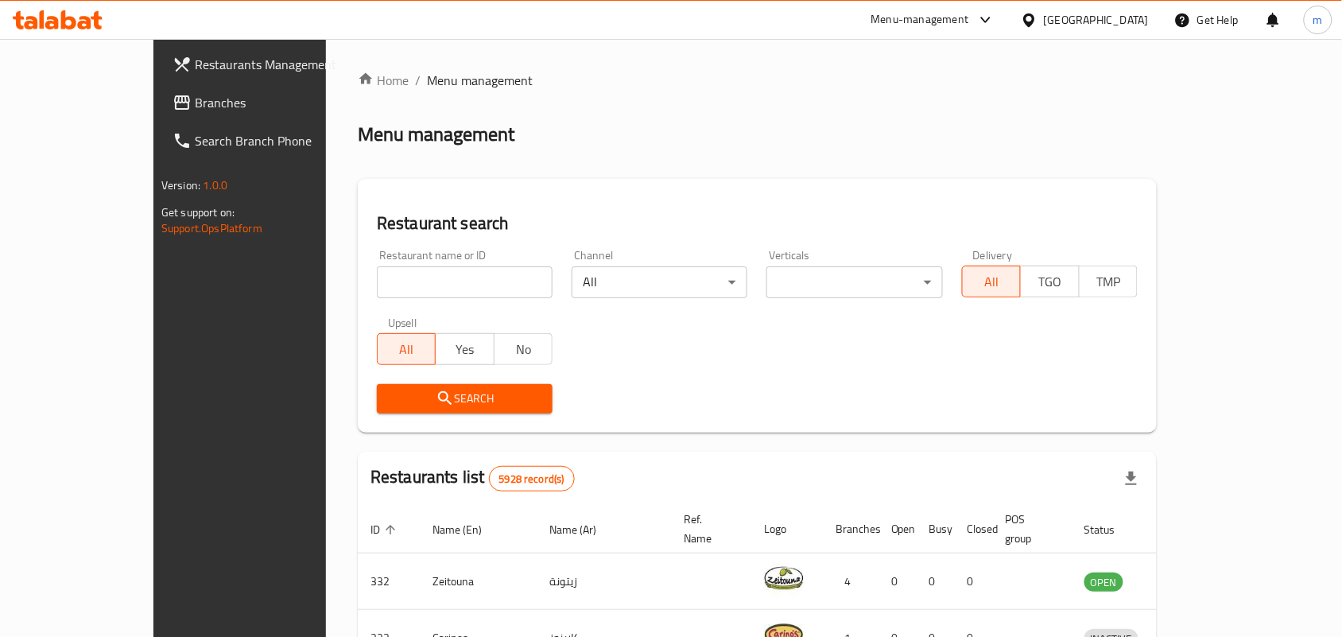
click at [382, 273] on input "search" at bounding box center [465, 282] width 176 height 32
paste input "28583"
type input "28583"
click at [436, 410] on button "Search" at bounding box center [465, 398] width 176 height 29
